Goal: Transaction & Acquisition: Purchase product/service

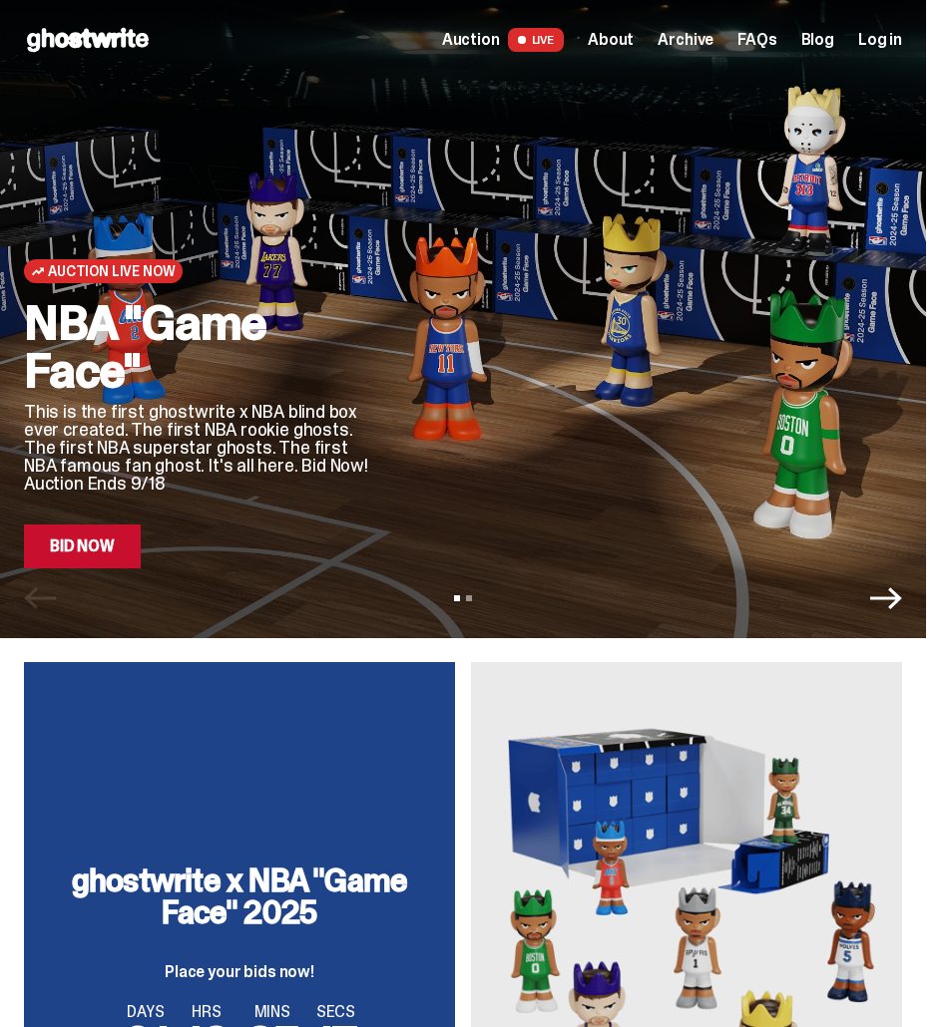
click at [500, 38] on span "Auction" at bounding box center [471, 40] width 58 height 16
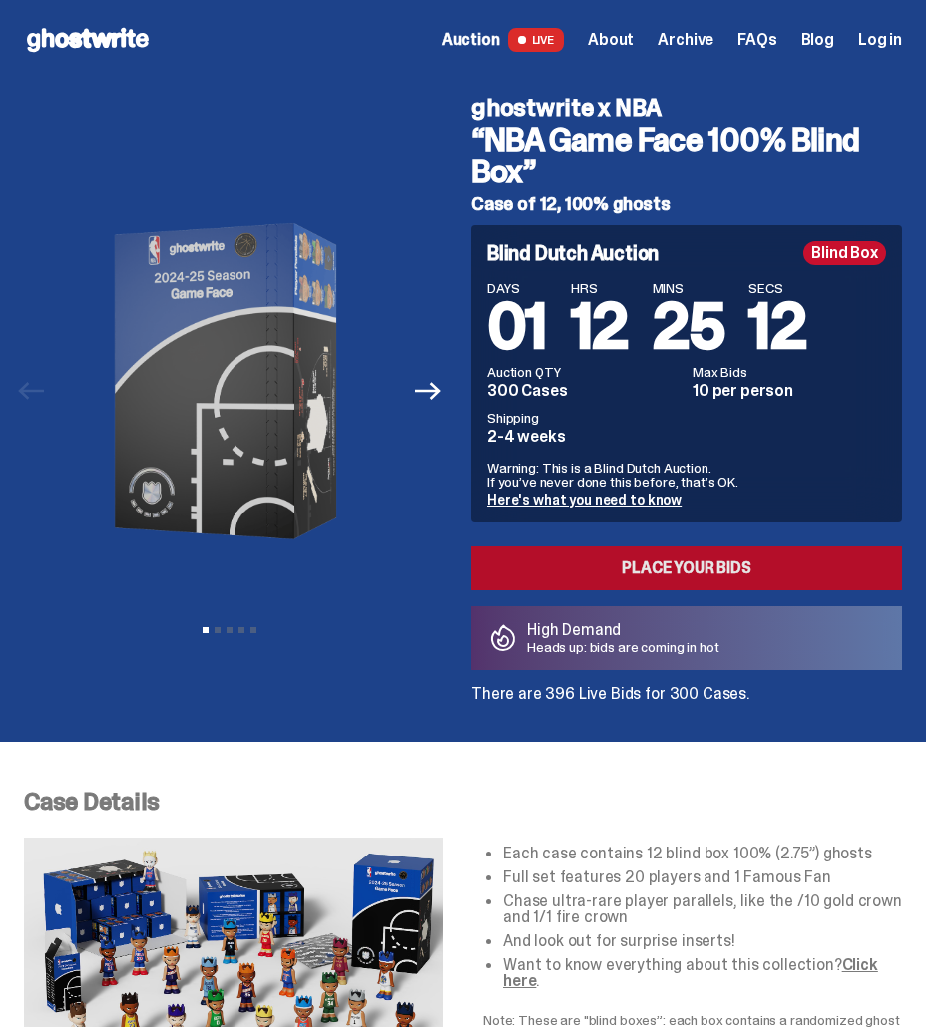
click at [610, 562] on link "Place your Bids" at bounding box center [686, 569] width 431 height 44
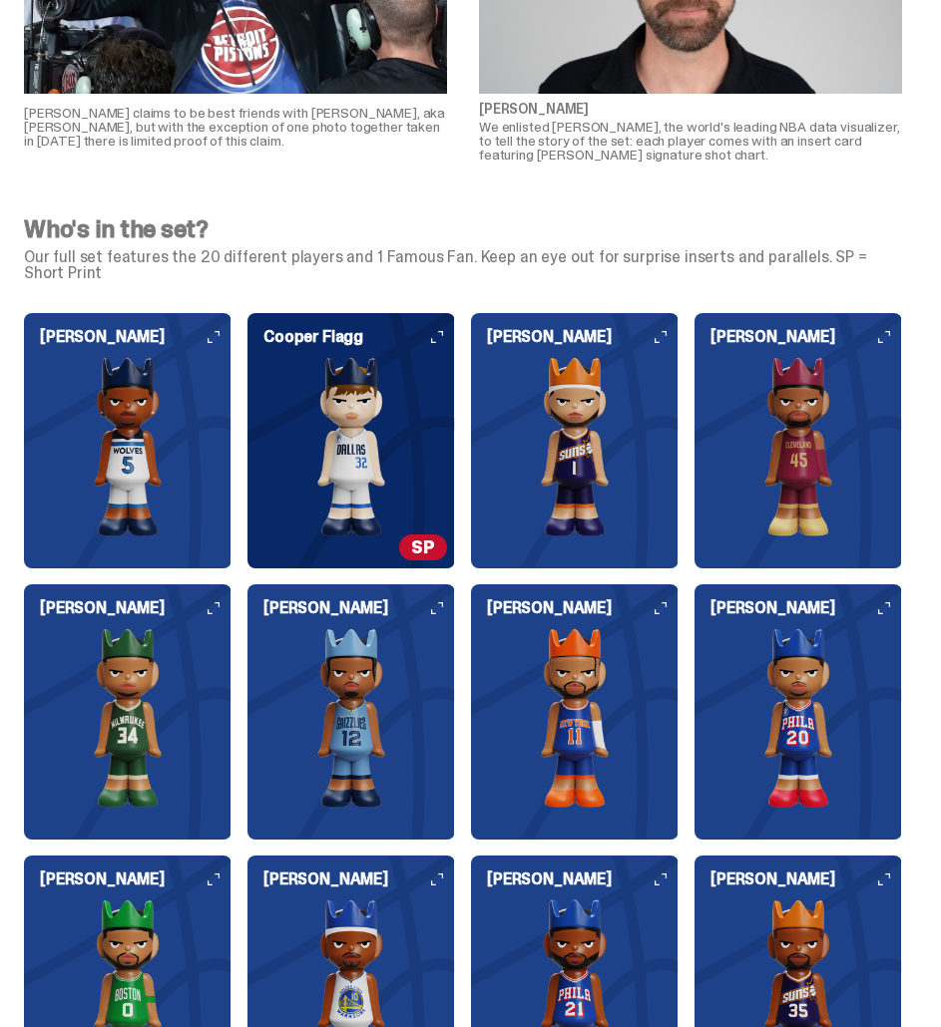
scroll to position [1653, 0]
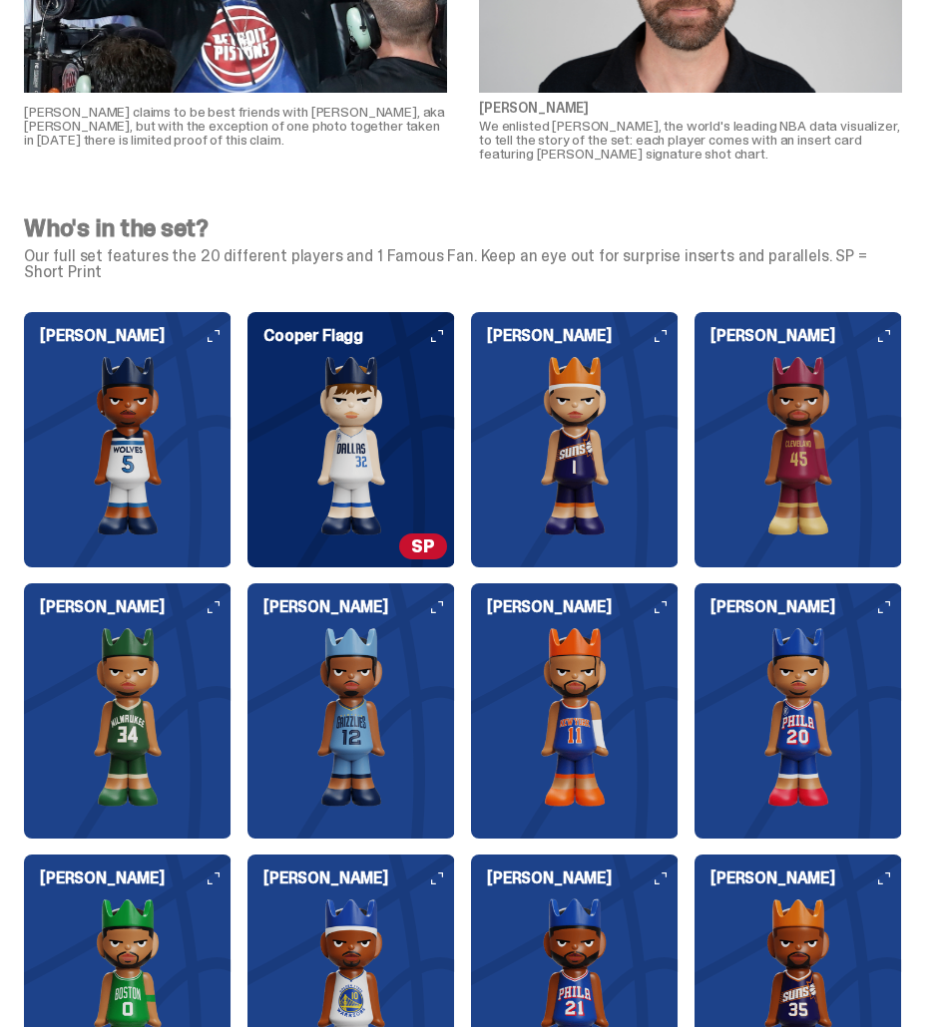
click at [406, 459] on img at bounding box center [350, 446] width 207 height 180
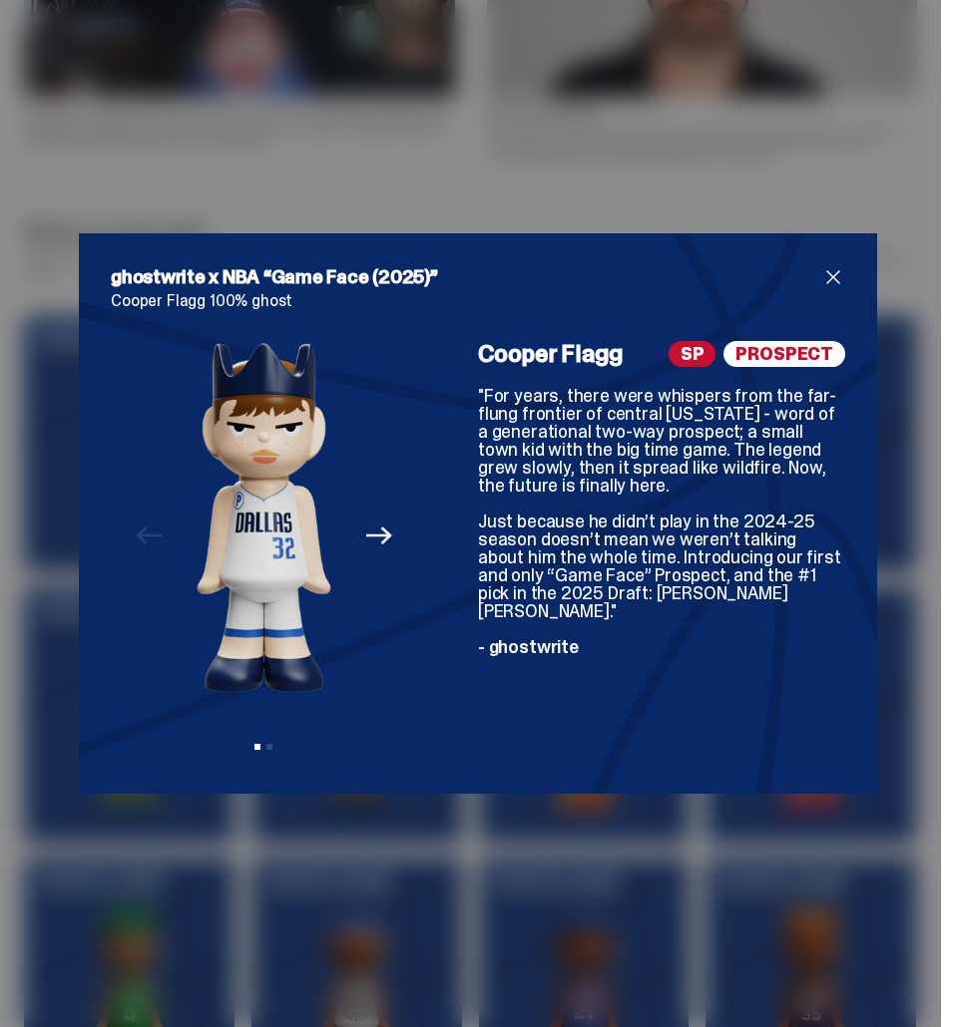
click at [406, 459] on div "Previous Next View slide 1 View slide 2" at bounding box center [264, 551] width 306 height 421
click at [831, 274] on span "close" at bounding box center [833, 277] width 24 height 24
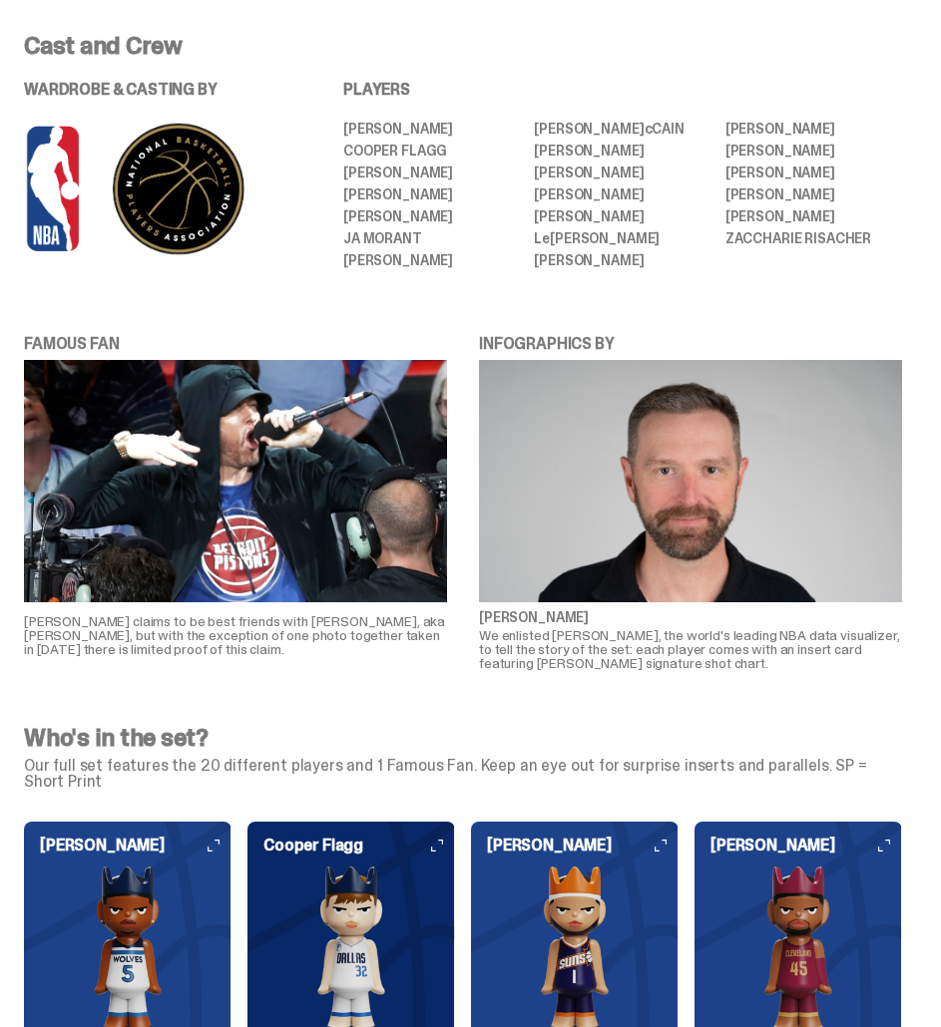
scroll to position [0, 0]
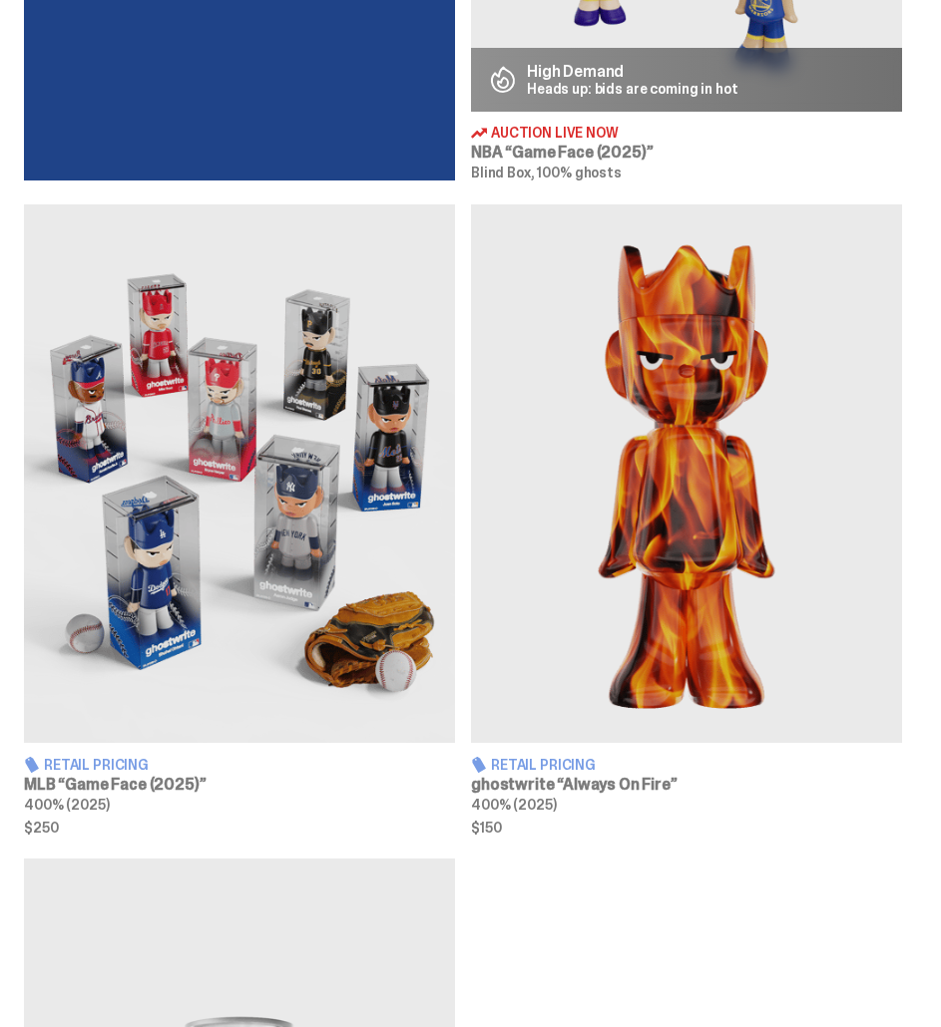
scroll to position [1108, 0]
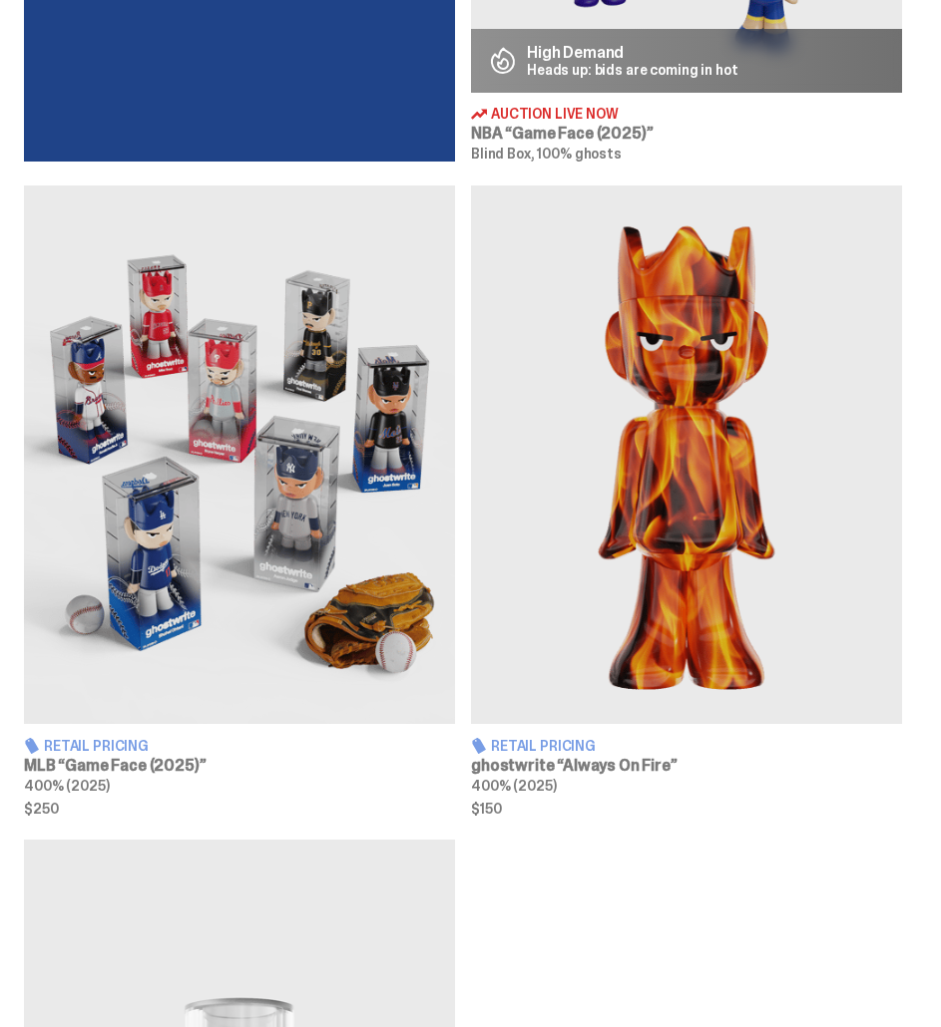
click at [596, 657] on img at bounding box center [686, 455] width 431 height 539
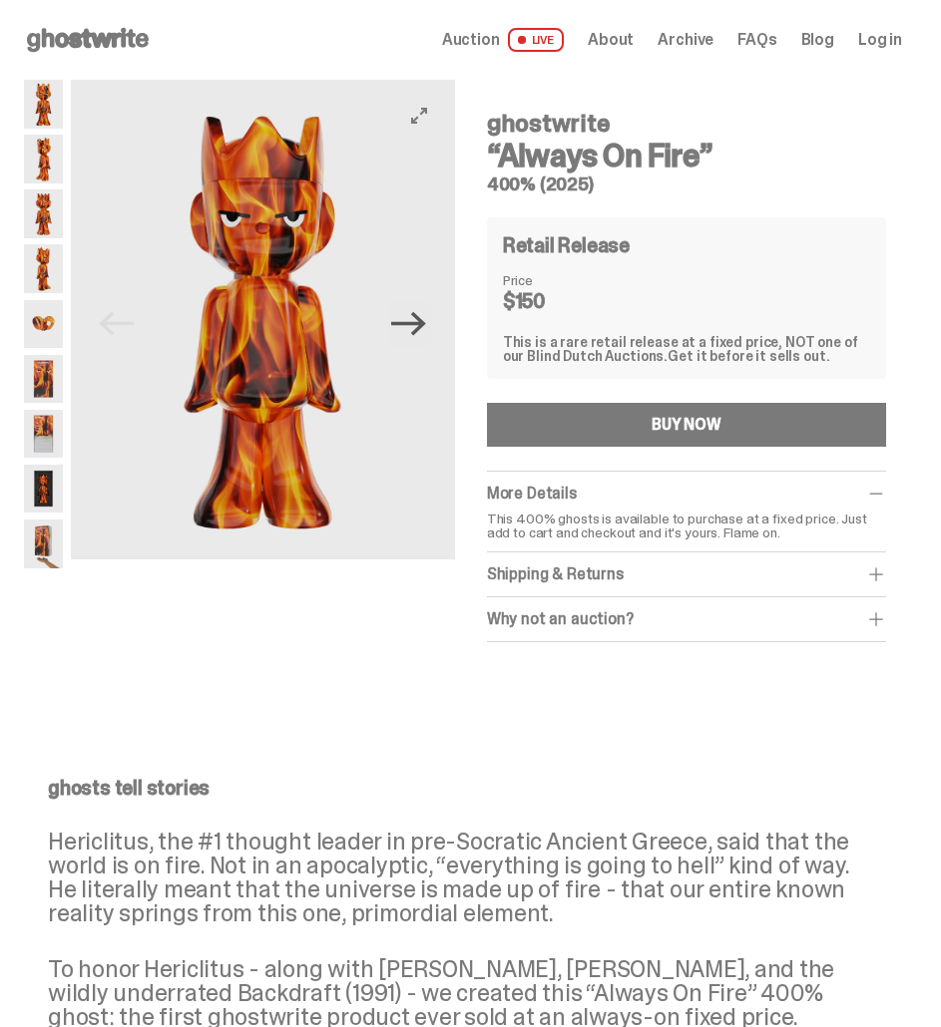
click at [410, 337] on icon "Next" at bounding box center [408, 323] width 35 height 35
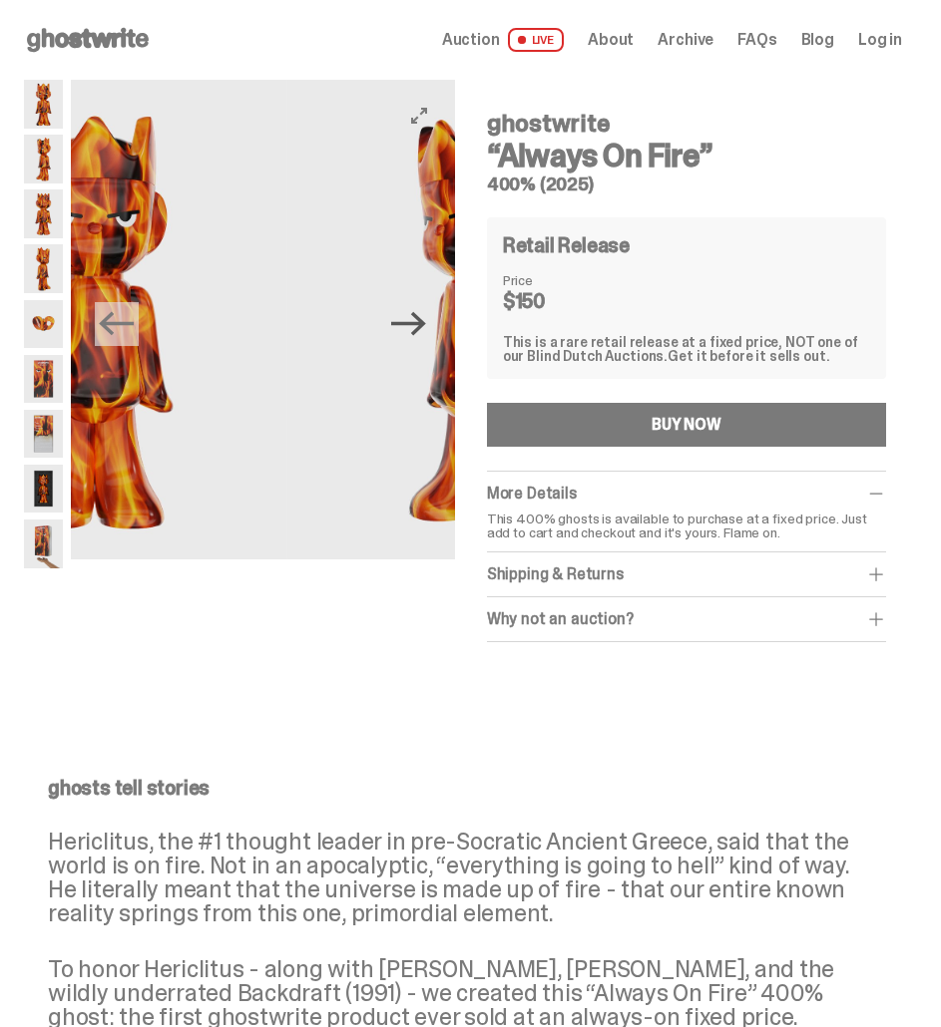
click at [410, 337] on icon "Next" at bounding box center [408, 323] width 35 height 35
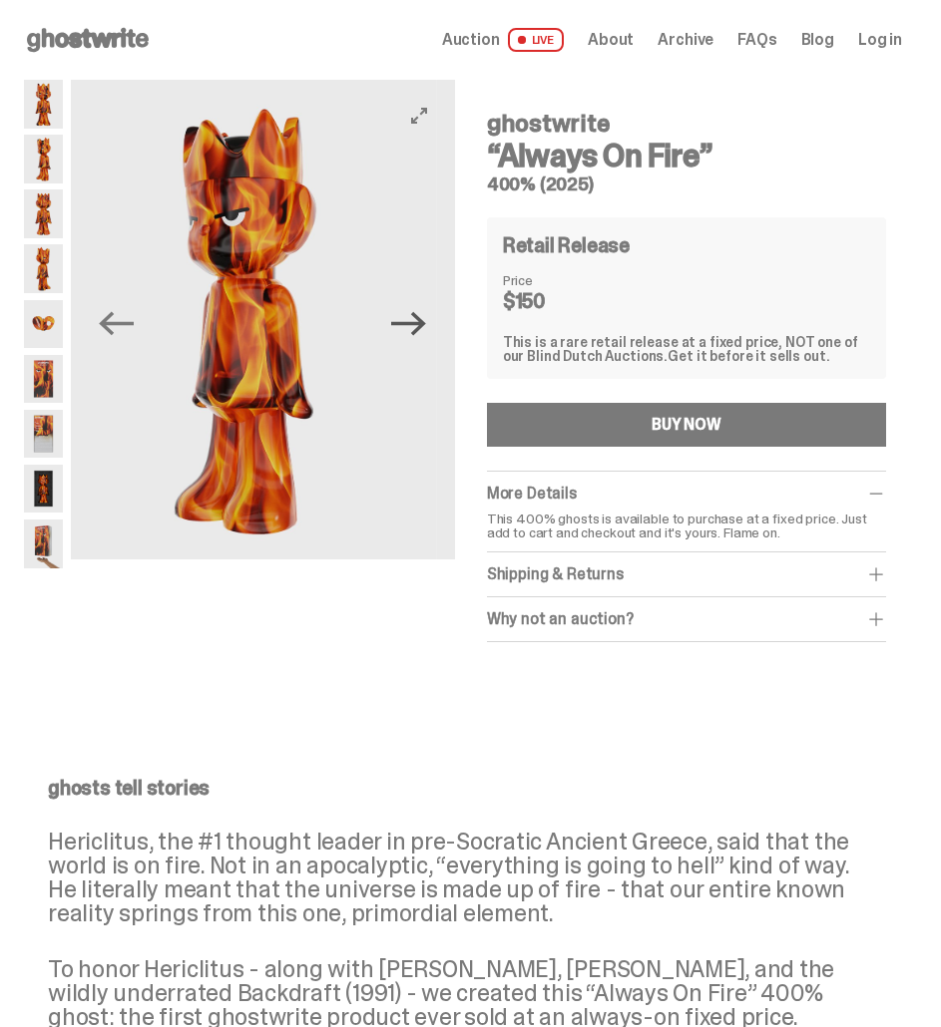
click at [410, 337] on icon "Next" at bounding box center [408, 323] width 35 height 35
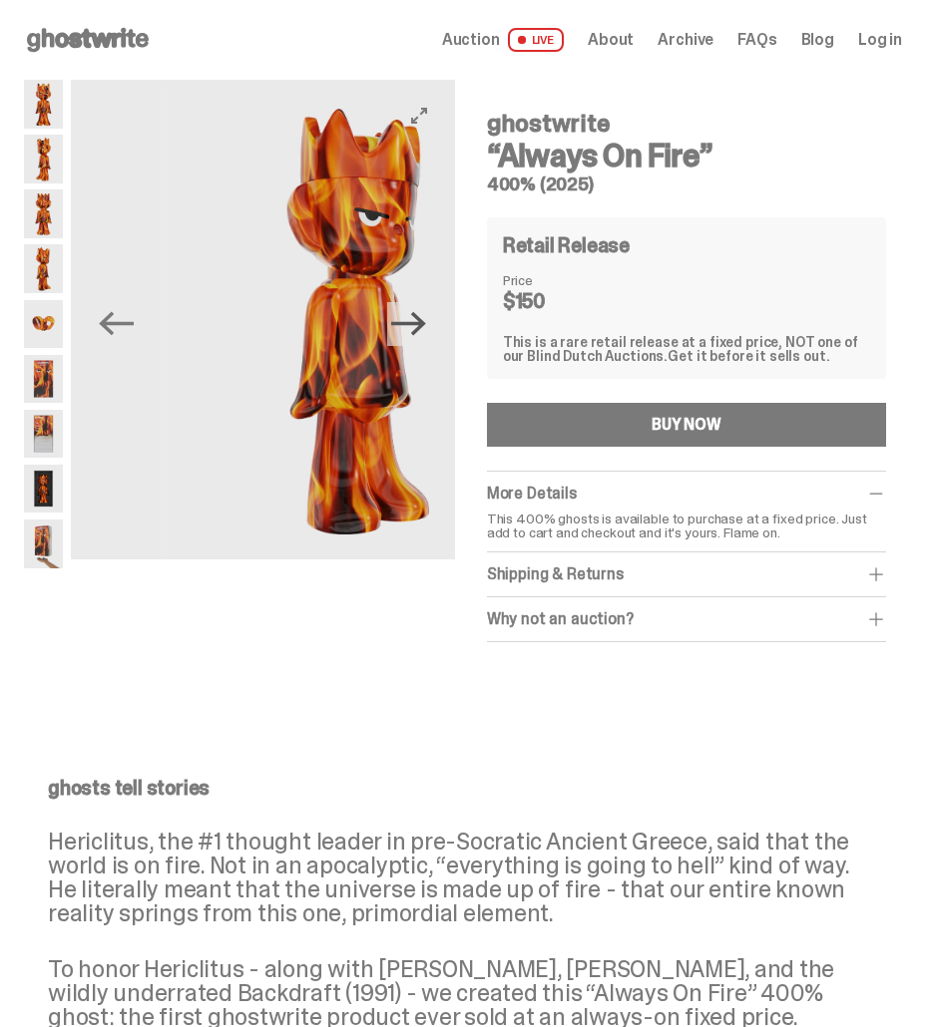
click at [410, 337] on icon "Next" at bounding box center [408, 323] width 35 height 35
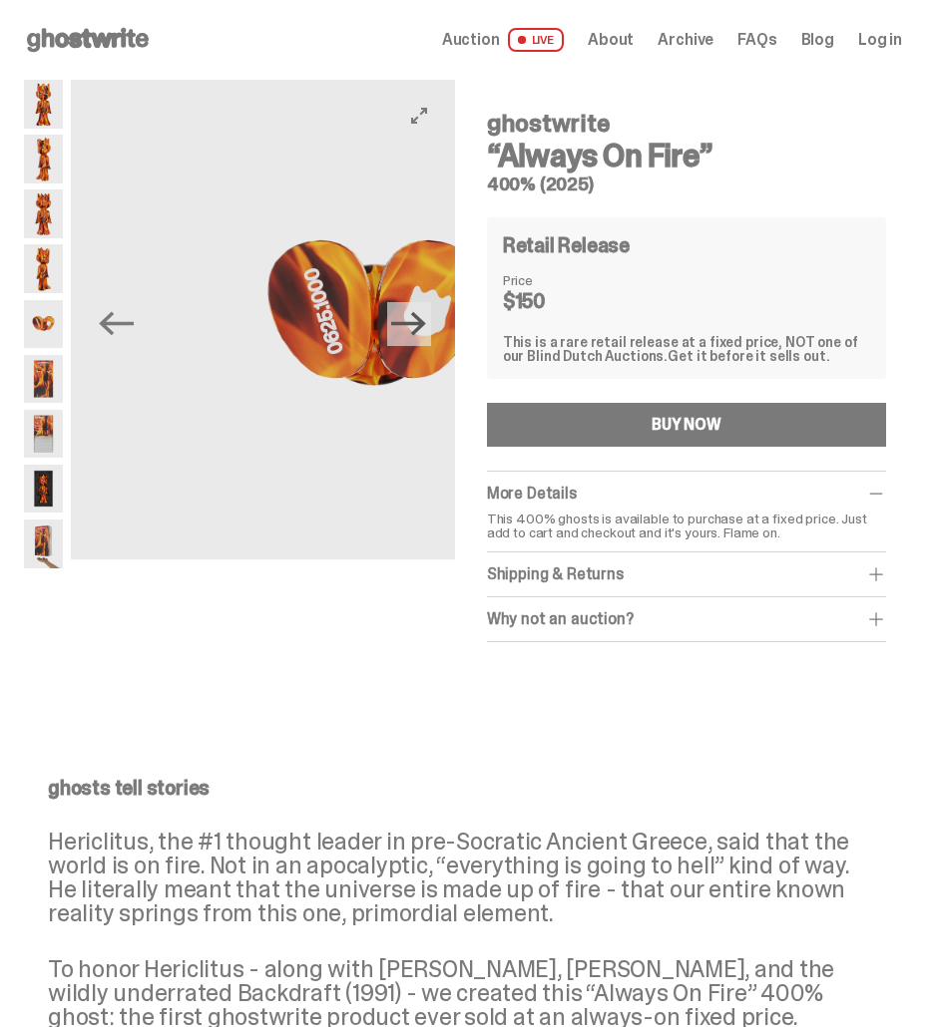
click at [410, 337] on icon "Next" at bounding box center [408, 323] width 35 height 35
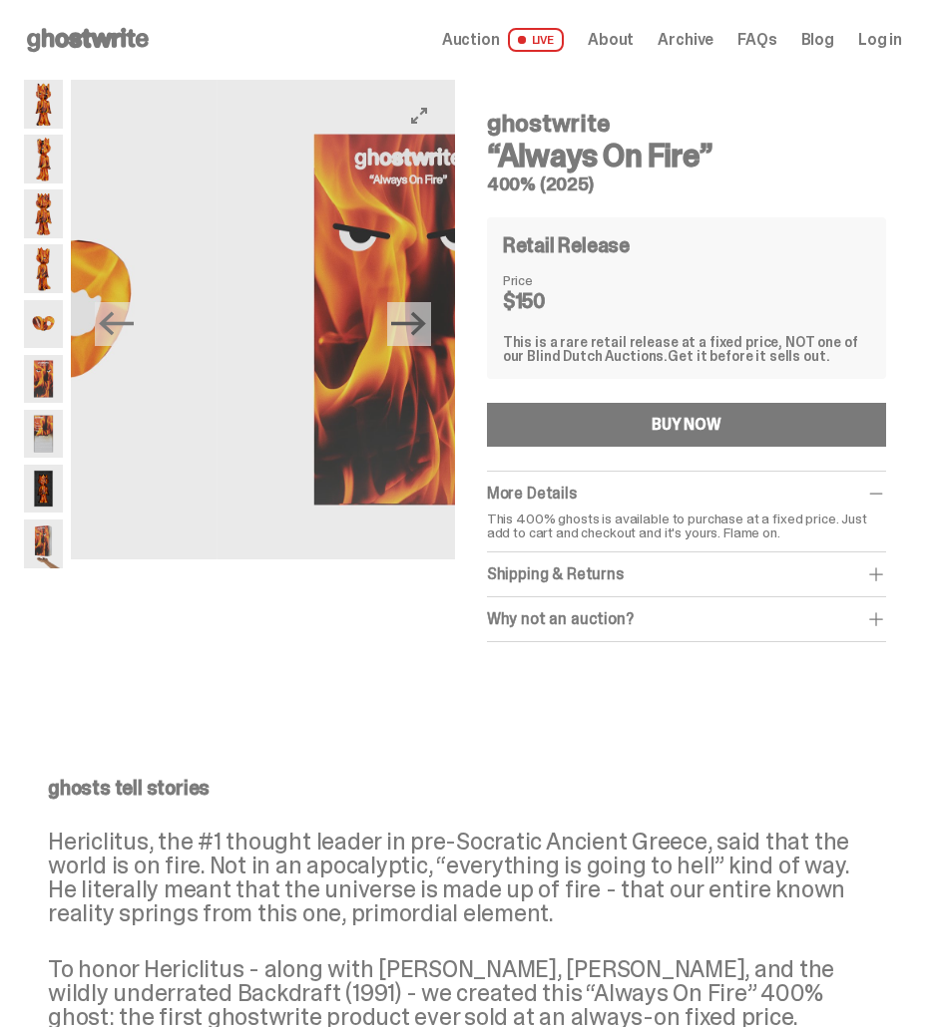
click at [410, 337] on icon "Next" at bounding box center [408, 323] width 35 height 35
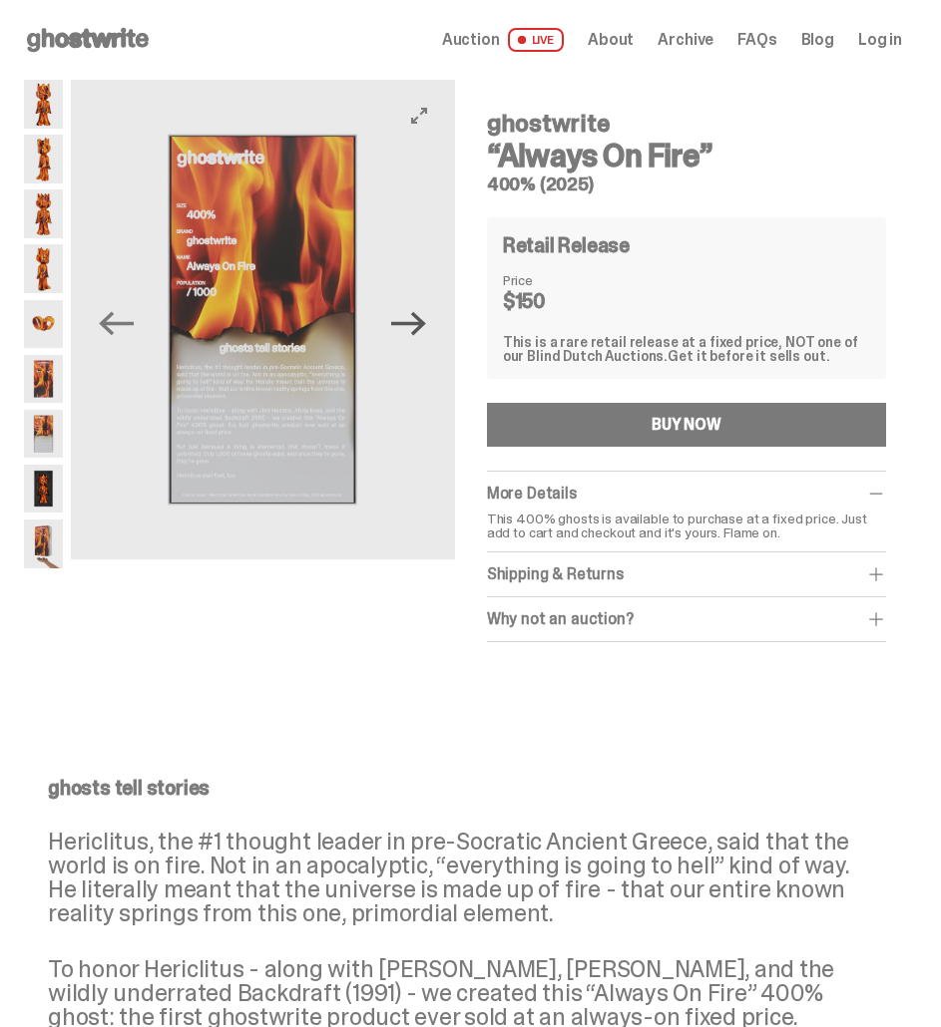
click at [411, 337] on icon "Next" at bounding box center [408, 323] width 35 height 35
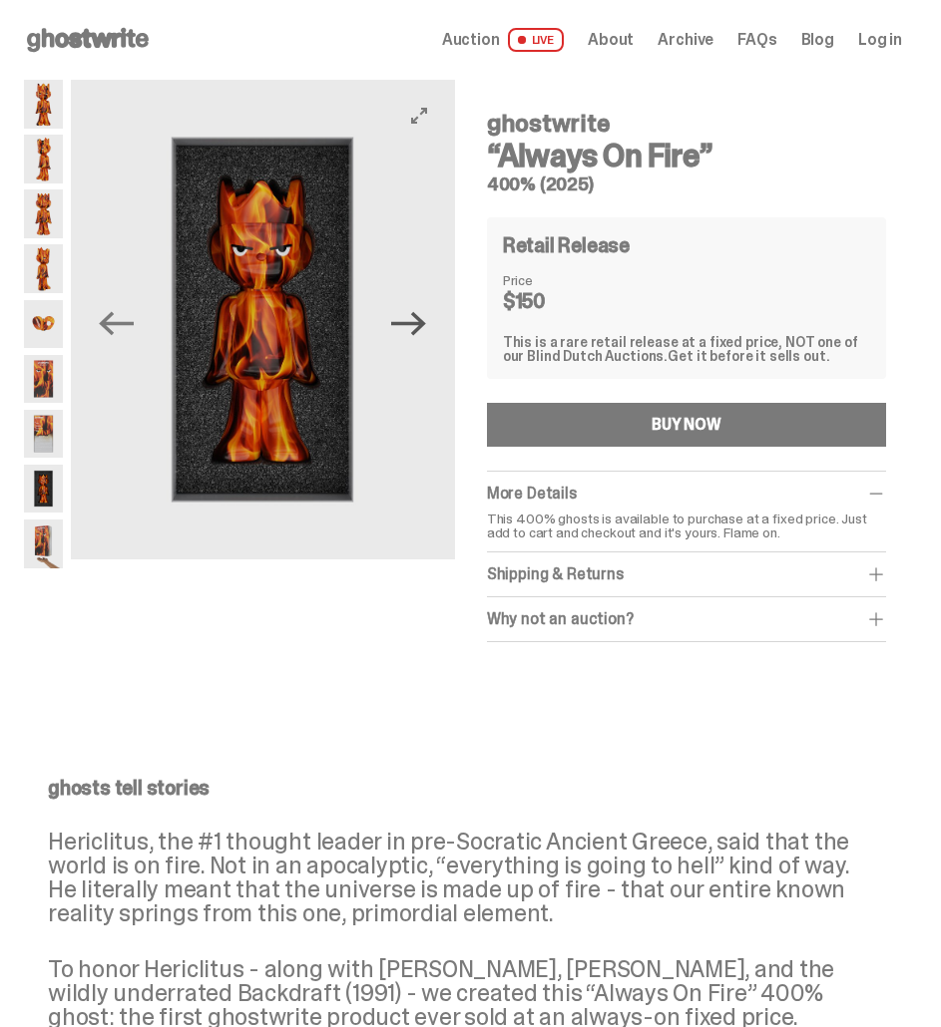
click at [407, 337] on icon "Next" at bounding box center [408, 323] width 35 height 35
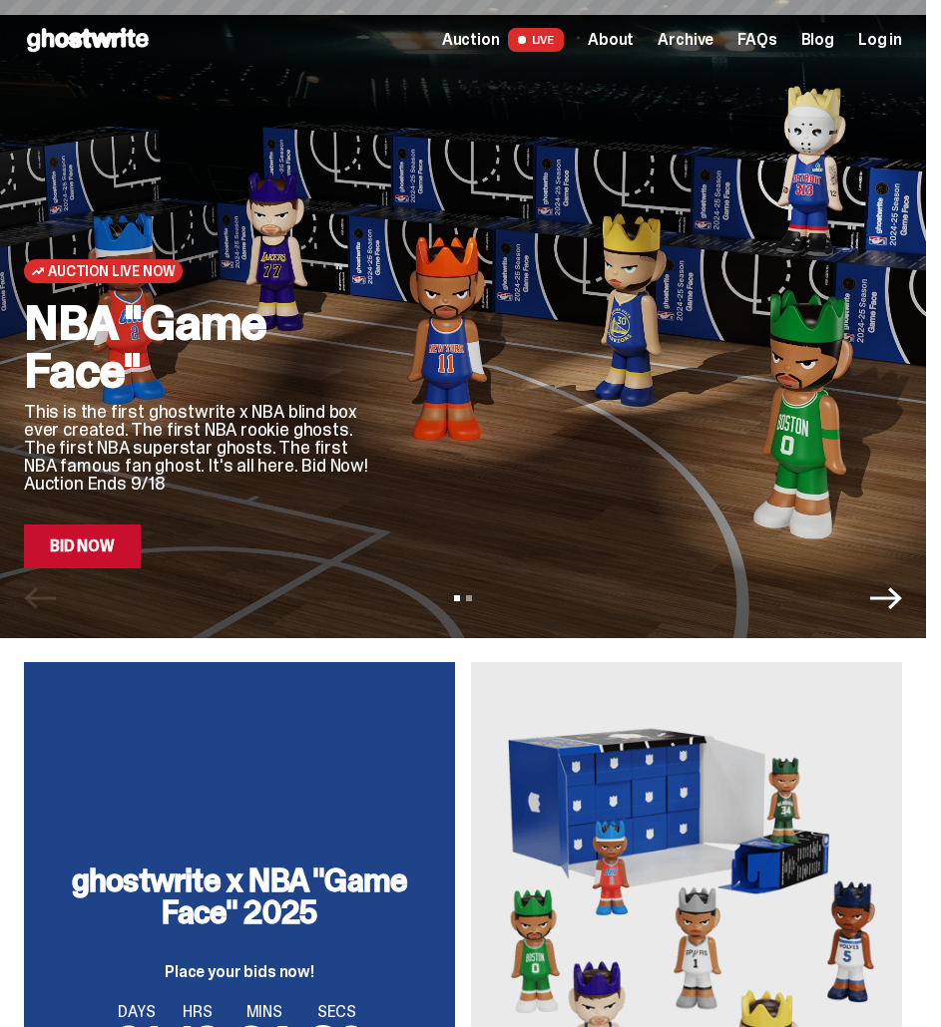
scroll to position [1108, 0]
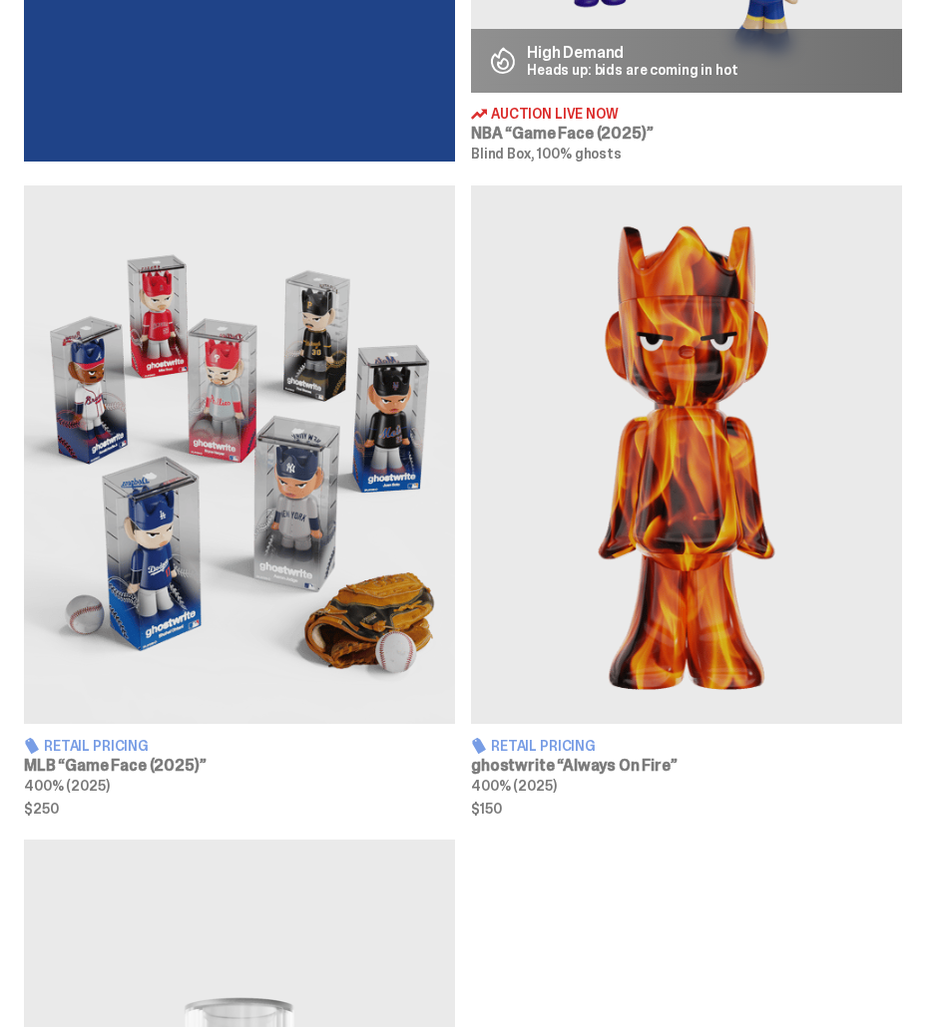
click at [157, 664] on img at bounding box center [239, 455] width 431 height 539
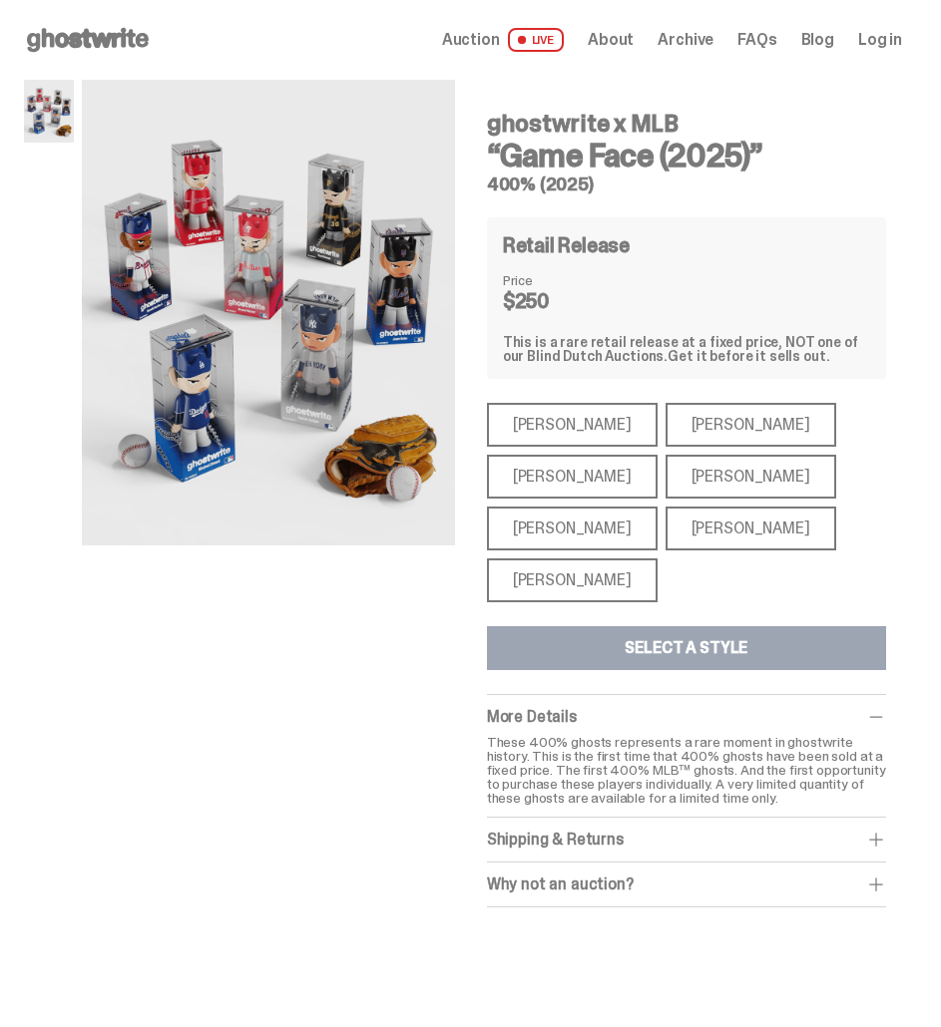
drag, startPoint x: 719, startPoint y: 491, endPoint x: 876, endPoint y: 782, distance: 330.7
click at [876, 782] on div "ghostwrite x MLB “Game Face (2025)” 400% (2025) Retail Release Price $250 This …" at bounding box center [686, 502] width 399 height 812
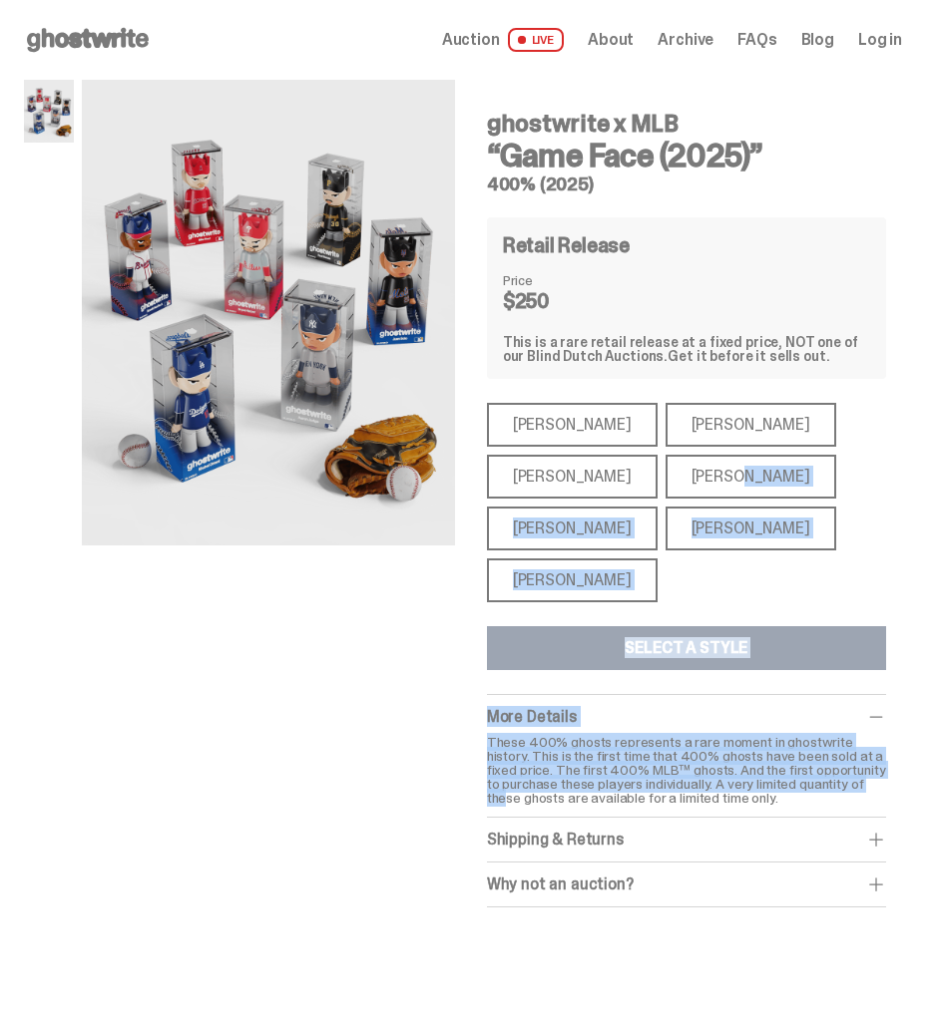
click at [722, 489] on div "Aaron Judge" at bounding box center [750, 477] width 171 height 44
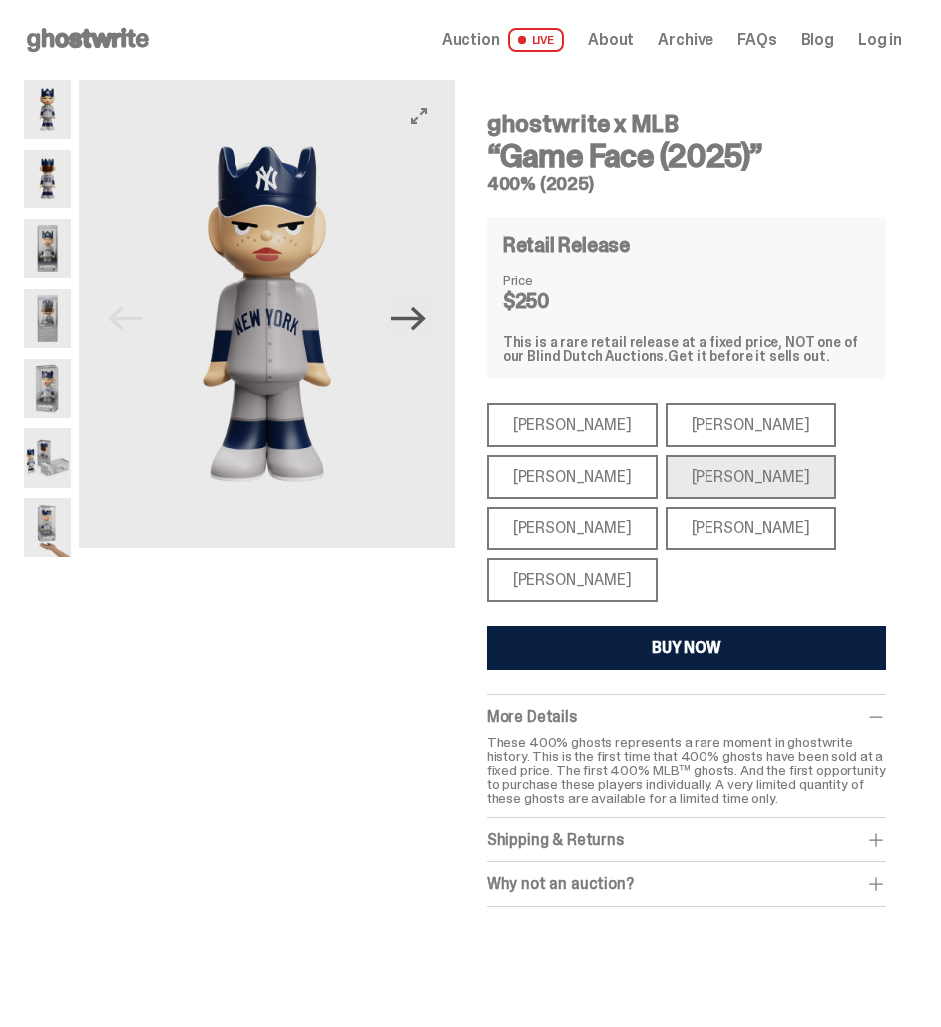
click at [407, 314] on icon "Next" at bounding box center [408, 318] width 35 height 35
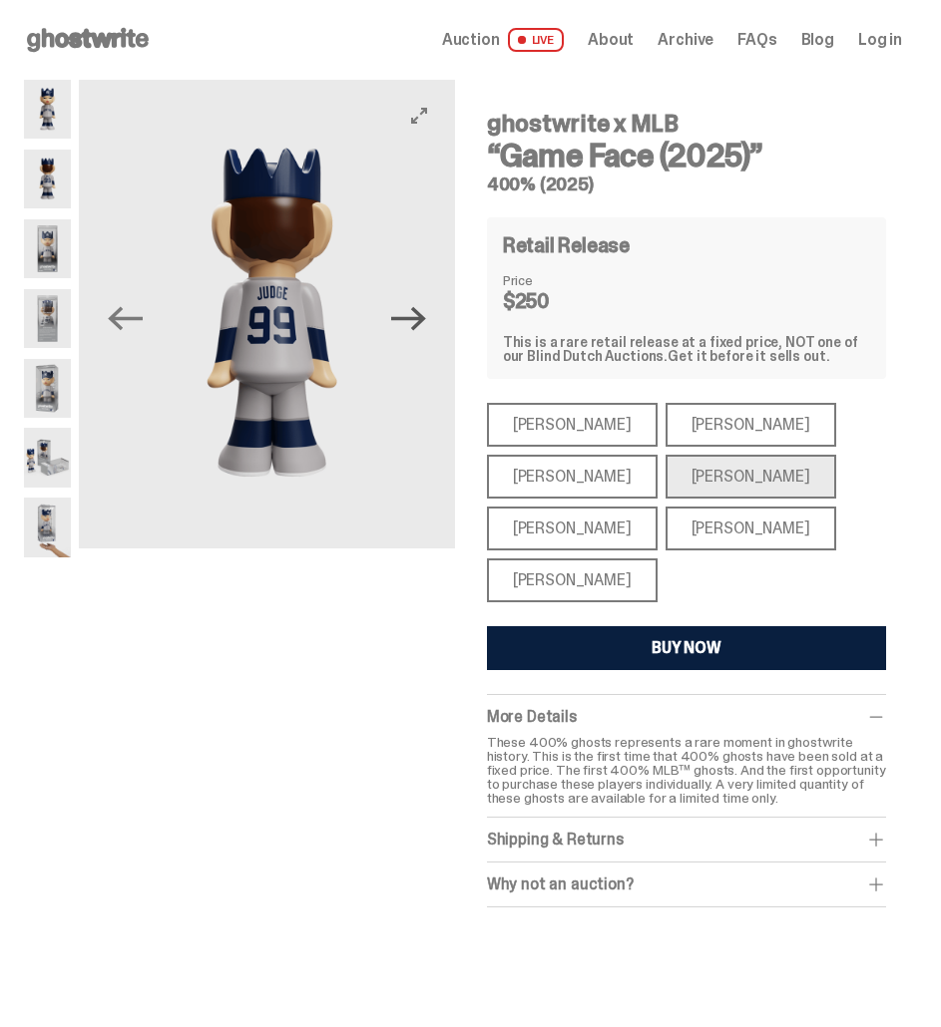
click at [406, 314] on icon "Next" at bounding box center [408, 318] width 35 height 35
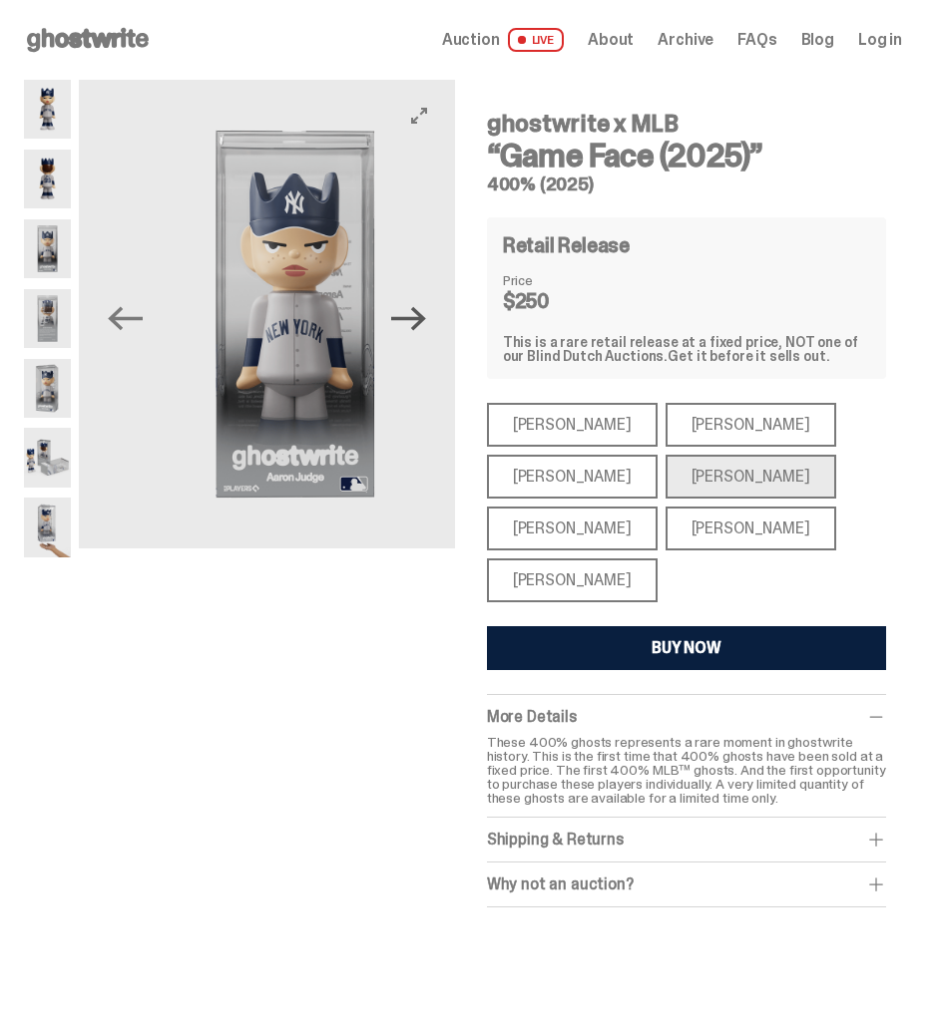
click at [406, 314] on icon "Next" at bounding box center [408, 318] width 35 height 35
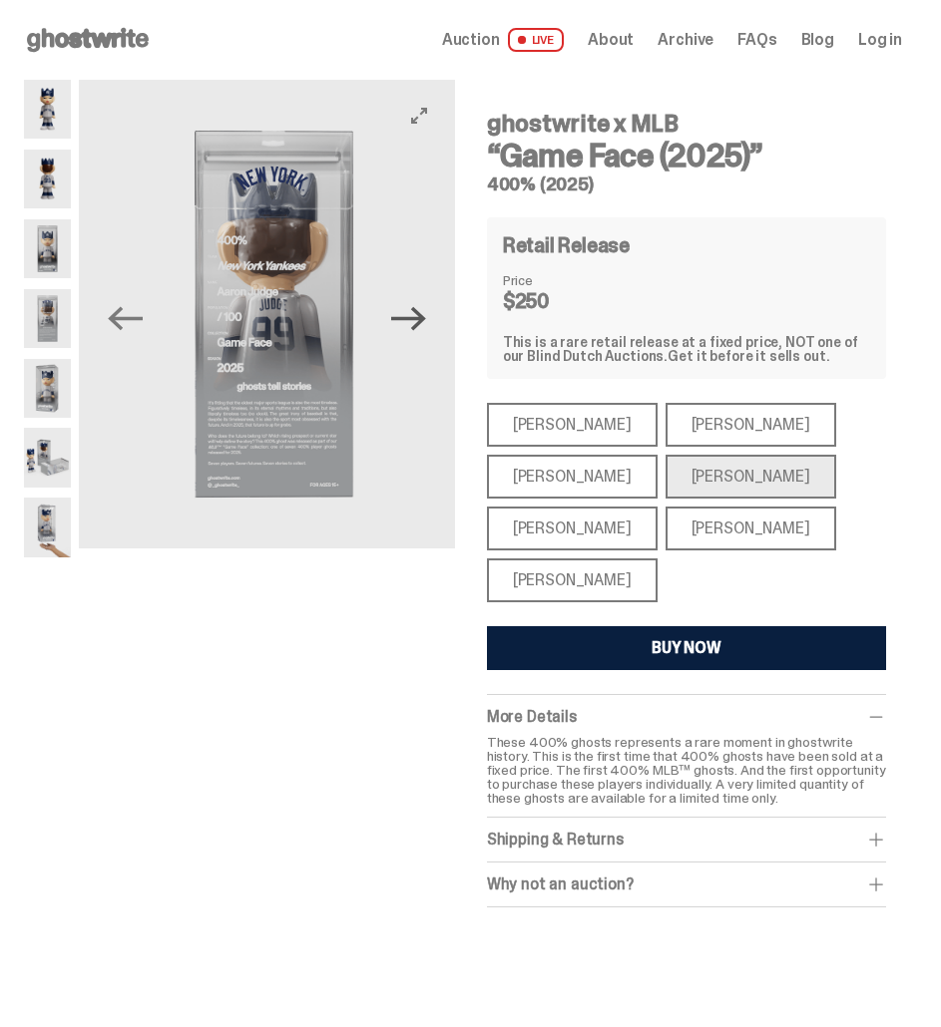
click at [406, 314] on icon "Next" at bounding box center [408, 318] width 35 height 35
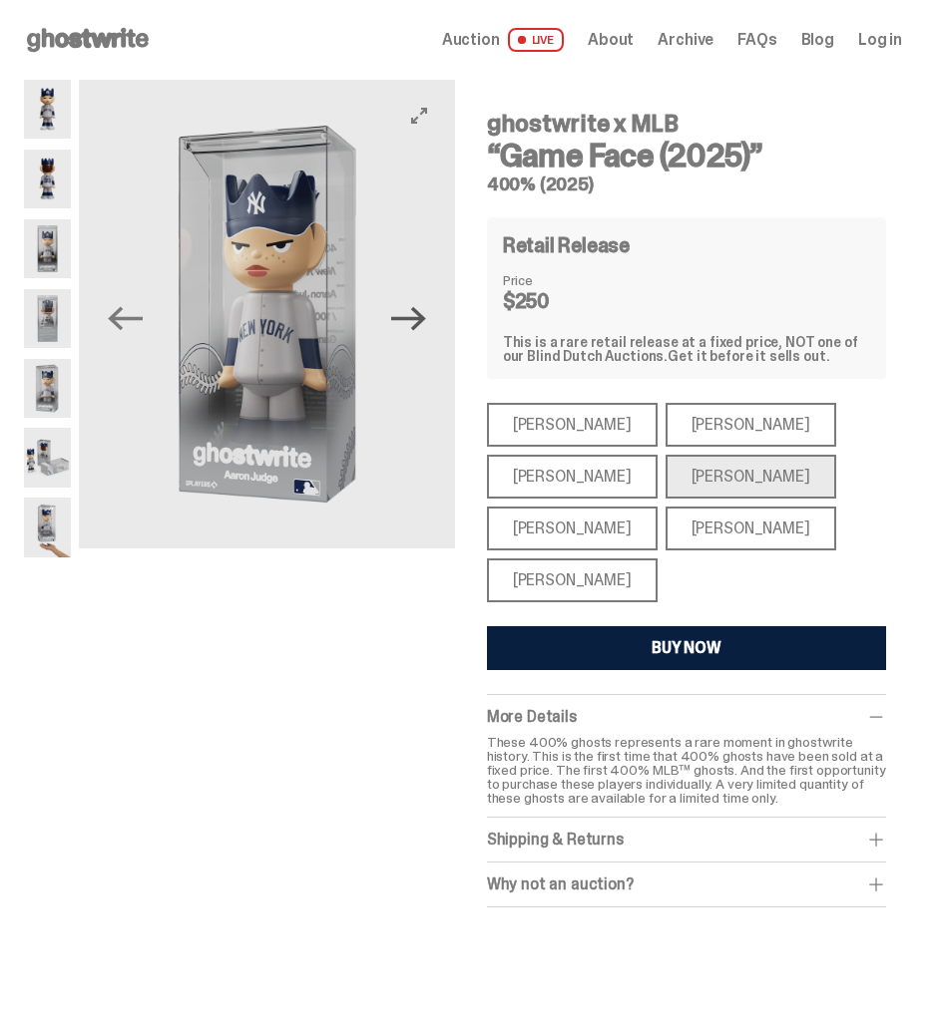
click at [406, 314] on icon "Next" at bounding box center [408, 318] width 35 height 35
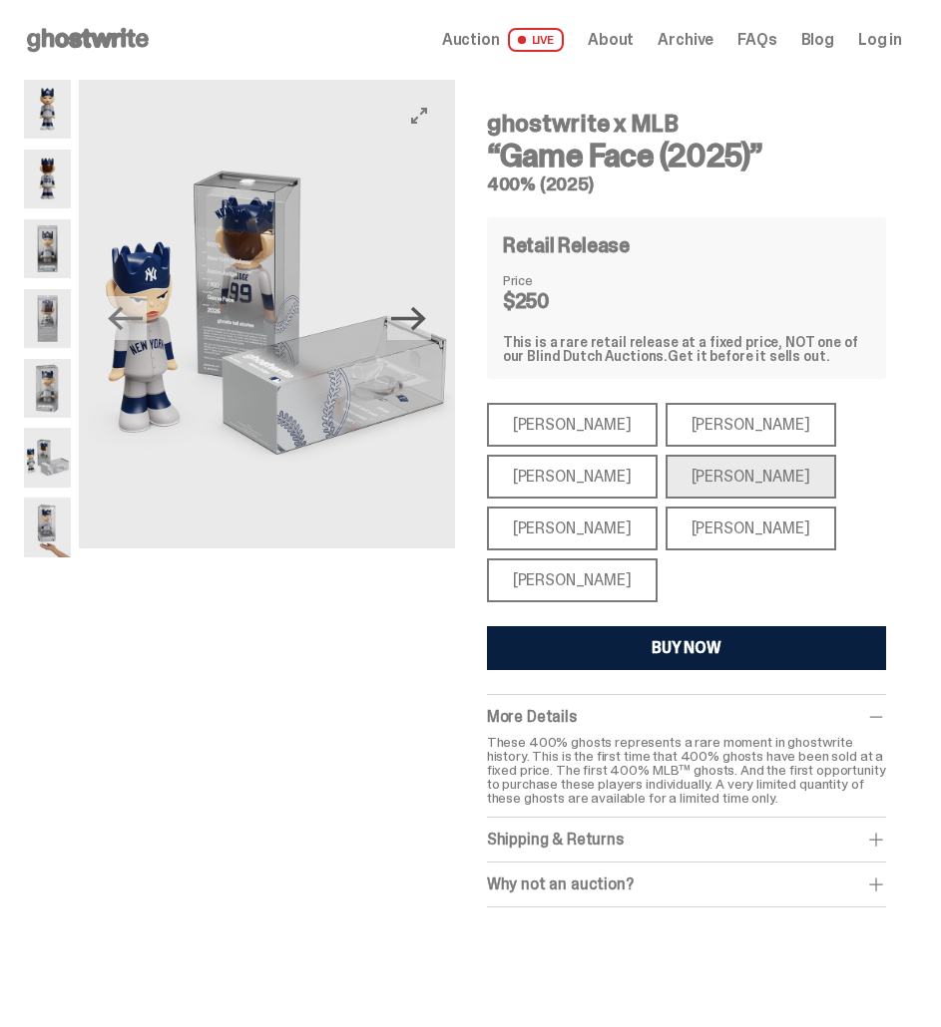
click at [406, 314] on icon "Next" at bounding box center [408, 318] width 35 height 35
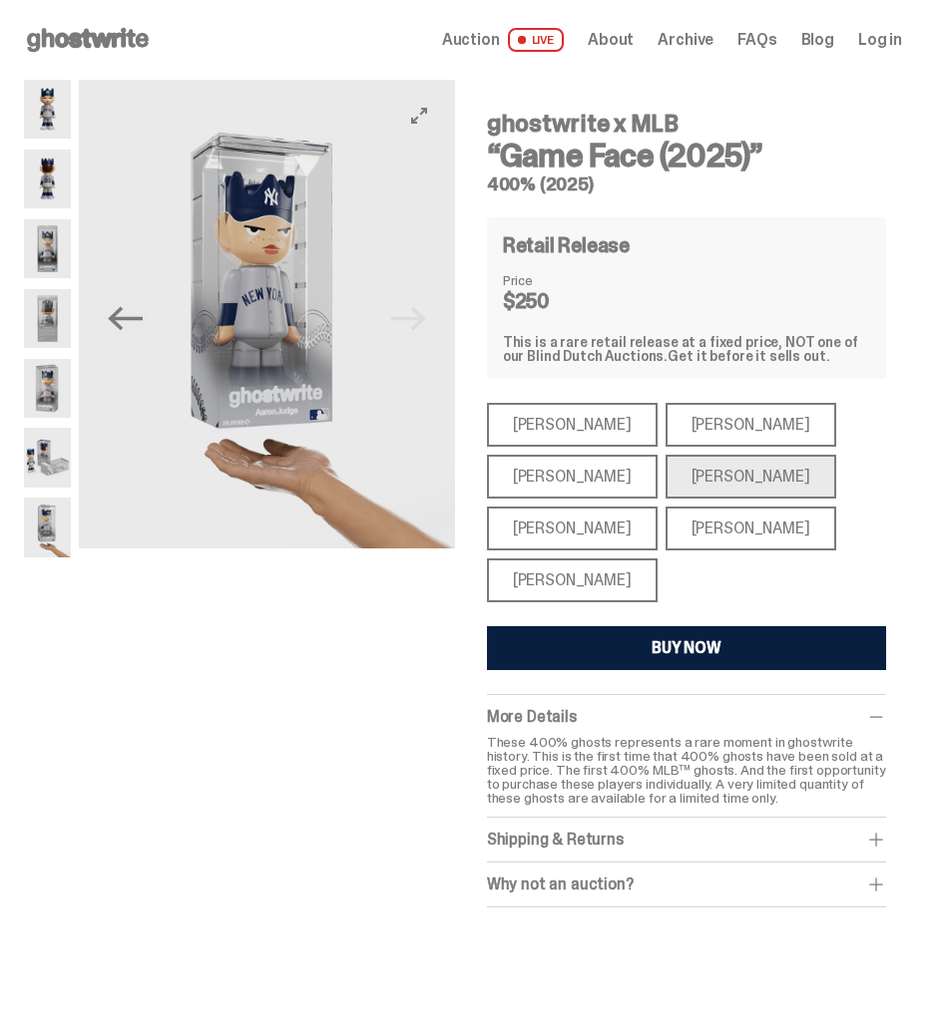
click at [439, 320] on img at bounding box center [266, 314] width 375 height 469
